Goal: Task Accomplishment & Management: Manage account settings

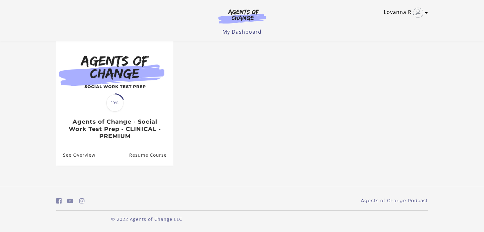
click at [421, 13] on img "Toggle menu" at bounding box center [418, 13] width 10 height 10
click at [393, 41] on link "Sign Out" at bounding box center [402, 44] width 56 height 11
